Goal: Task Accomplishment & Management: Manage account settings

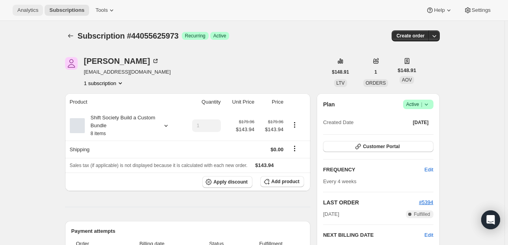
click at [35, 11] on span "Analytics" at bounding box center [27, 10] width 21 height 6
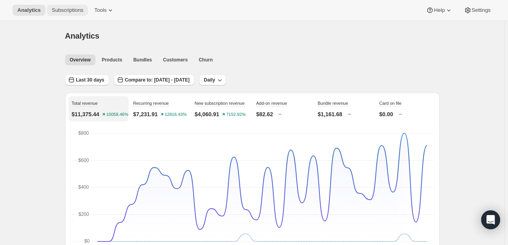
click at [63, 11] on span "Subscriptions" at bounding box center [68, 10] width 32 height 6
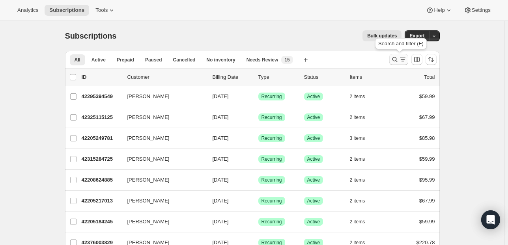
click at [402, 60] on icon "Search and filter results" at bounding box center [403, 60] width 8 height 8
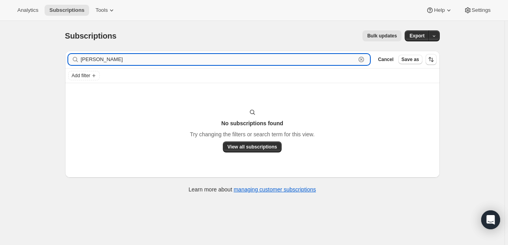
click at [104, 61] on input "[PERSON_NAME]" at bounding box center [218, 59] width 275 height 11
paste input "[EMAIL_ADDRESS][DOMAIN_NAME]"
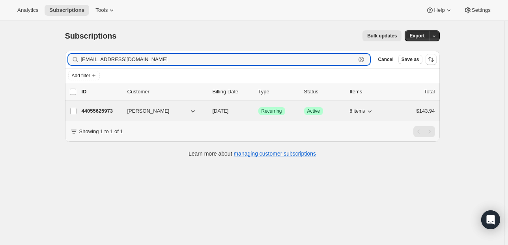
type input "[EMAIL_ADDRESS][DOMAIN_NAME]"
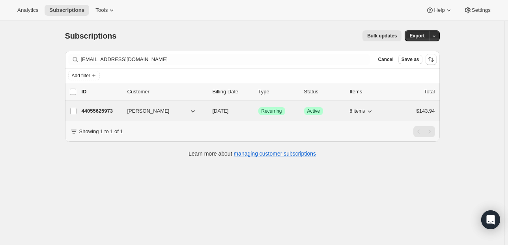
click at [102, 110] on p "44055625973" at bounding box center [101, 111] width 39 height 8
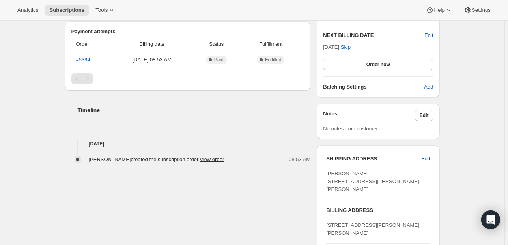
scroll to position [252, 0]
